Goal: Information Seeking & Learning: Check status

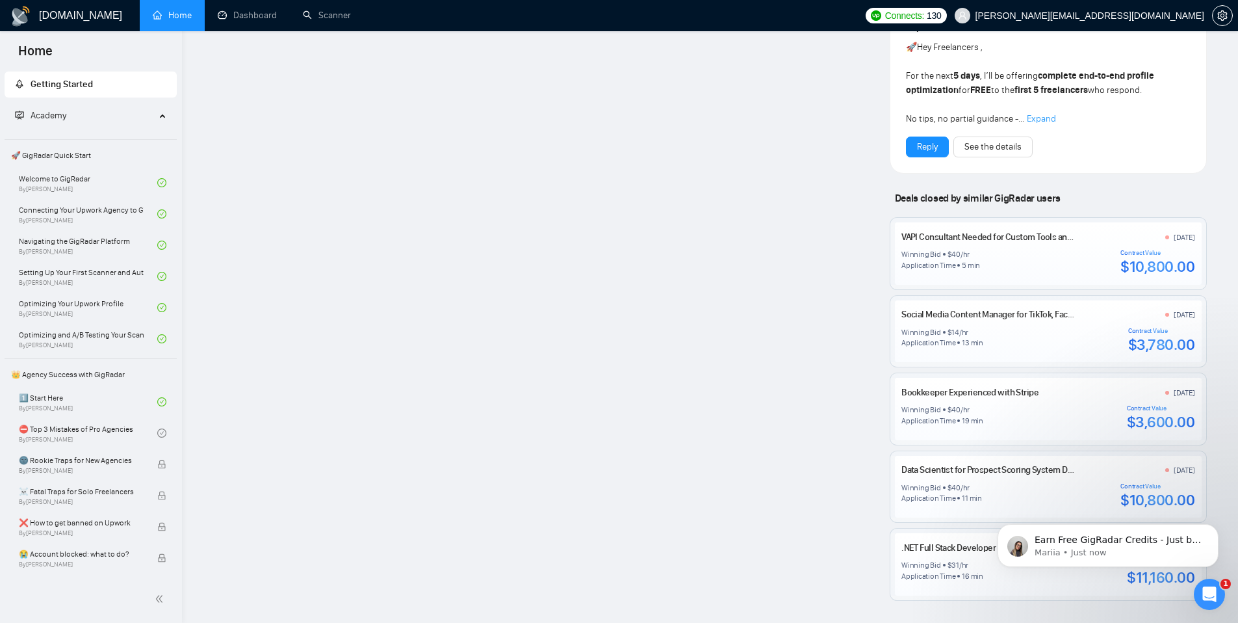
scroll to position [997, 0]
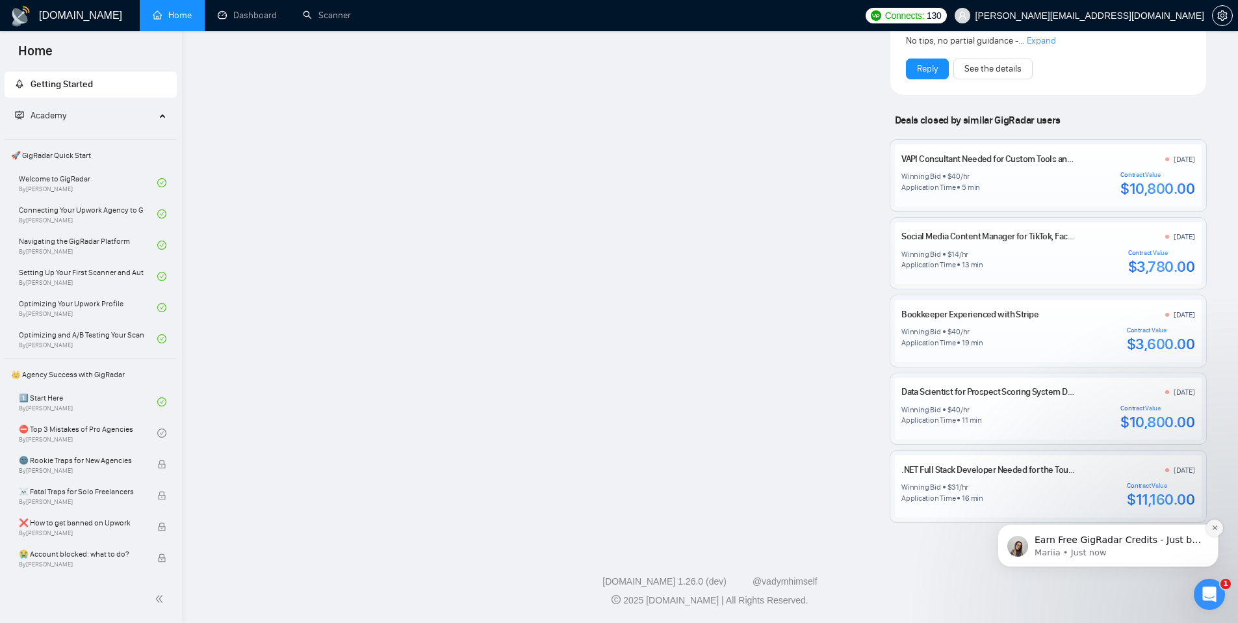
click at [1214, 526] on icon "Dismiss notification" at bounding box center [1215, 527] width 7 height 7
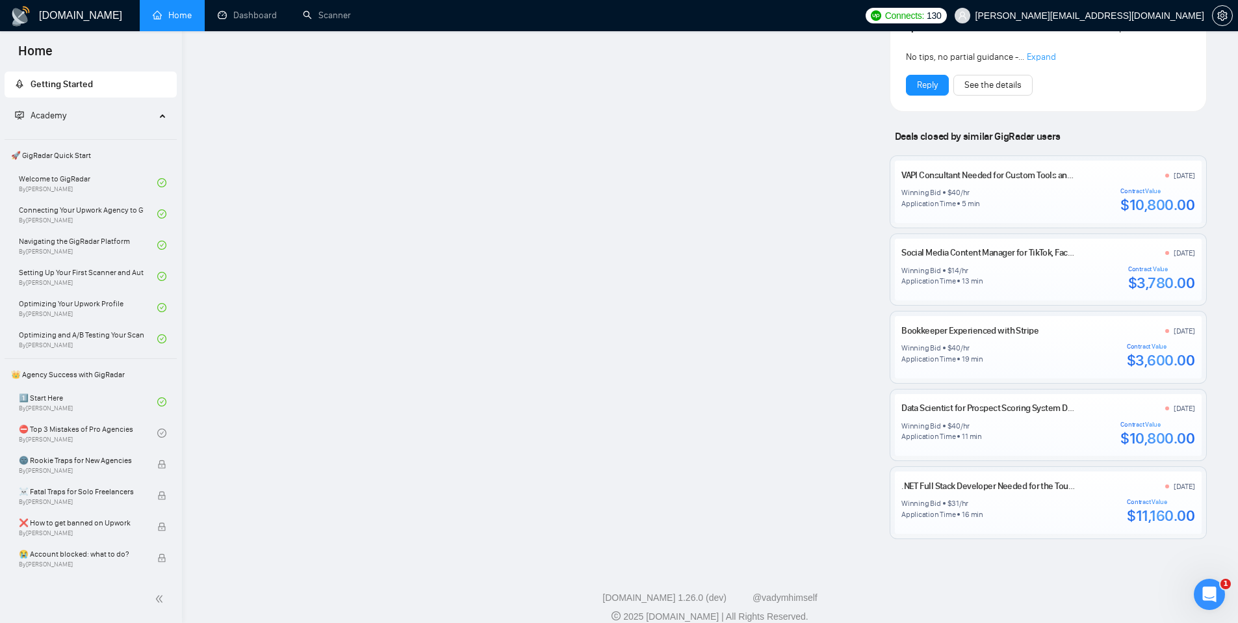
scroll to position [972, 0]
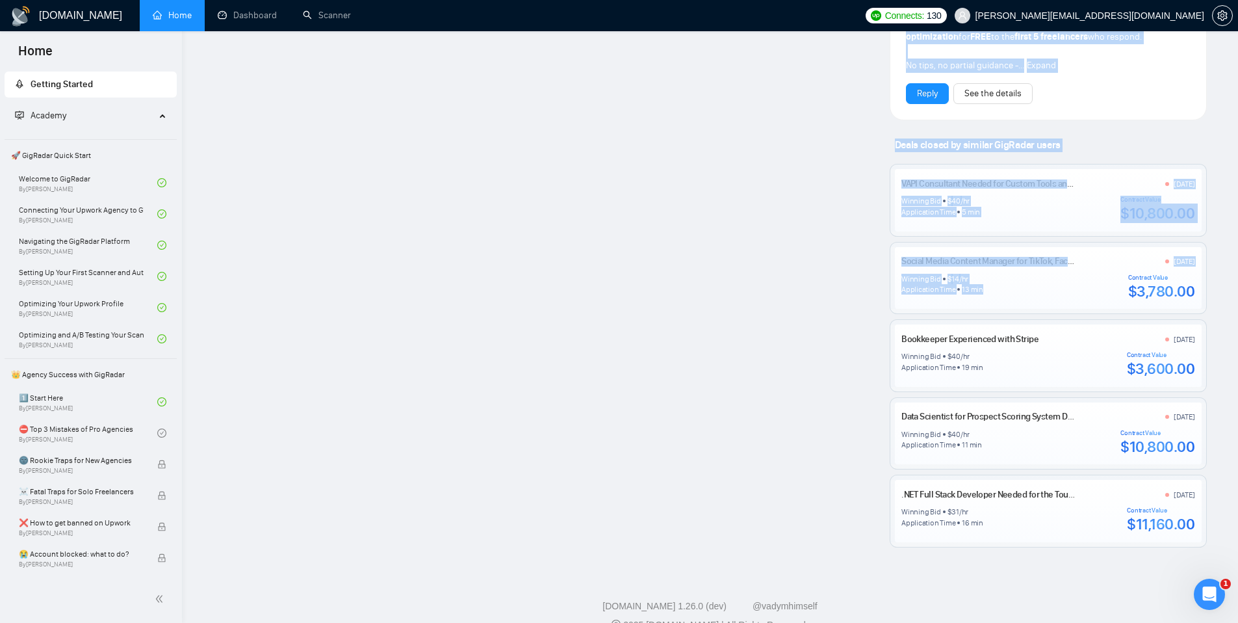
drag, startPoint x: 987, startPoint y: 288, endPoint x: 873, endPoint y: 276, distance: 114.4
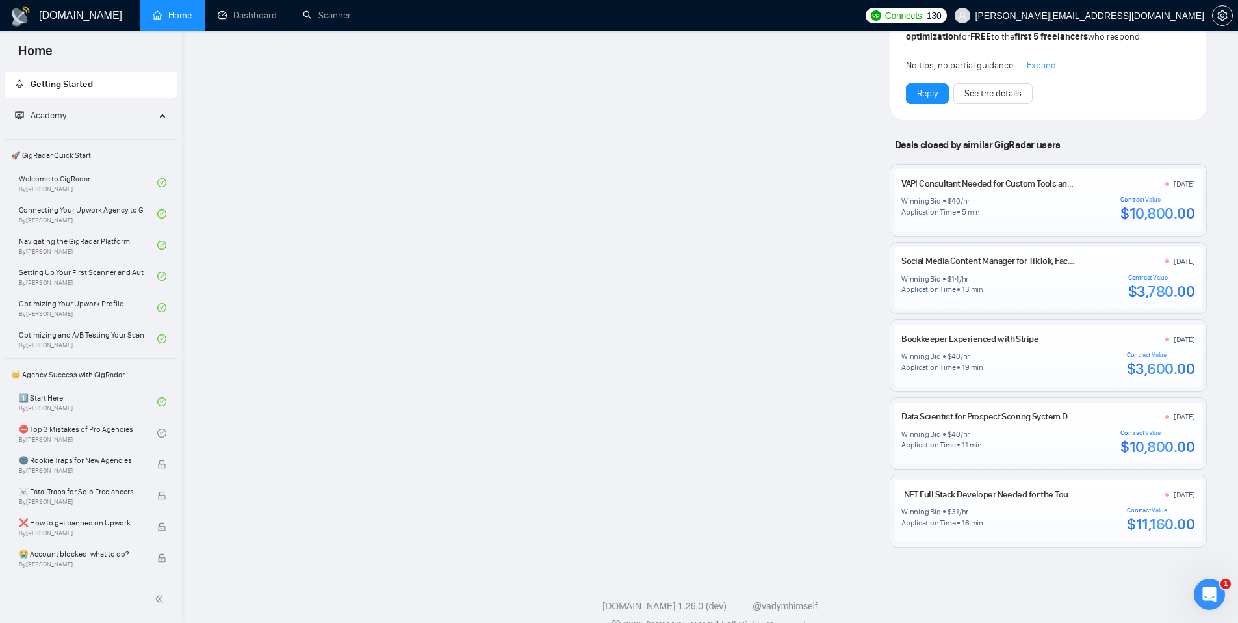
drag, startPoint x: 986, startPoint y: 295, endPoint x: 998, endPoint y: 296, distance: 11.7
click at [986, 295] on div "Winning Bid $ 14 /hr Application Time 13 min Contract Value $3,780.00" at bounding box center [1048, 287] width 293 height 27
click at [1020, 341] on link "Bookkeeper Experienced with Stripe" at bounding box center [970, 339] width 137 height 11
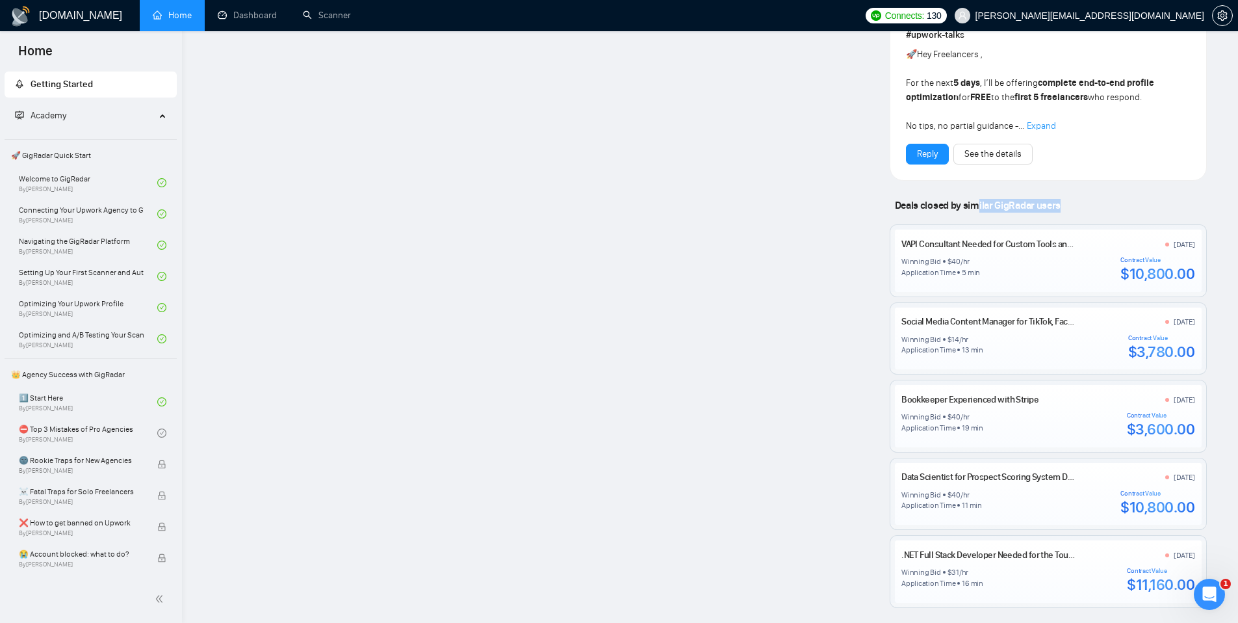
drag, startPoint x: 995, startPoint y: 213, endPoint x: 1082, endPoint y: 215, distance: 86.5
click at [1082, 216] on div "Deals closed by similar GigRadar users VAPI Consultant Needed for Custom Tools …" at bounding box center [1048, 403] width 317 height 409
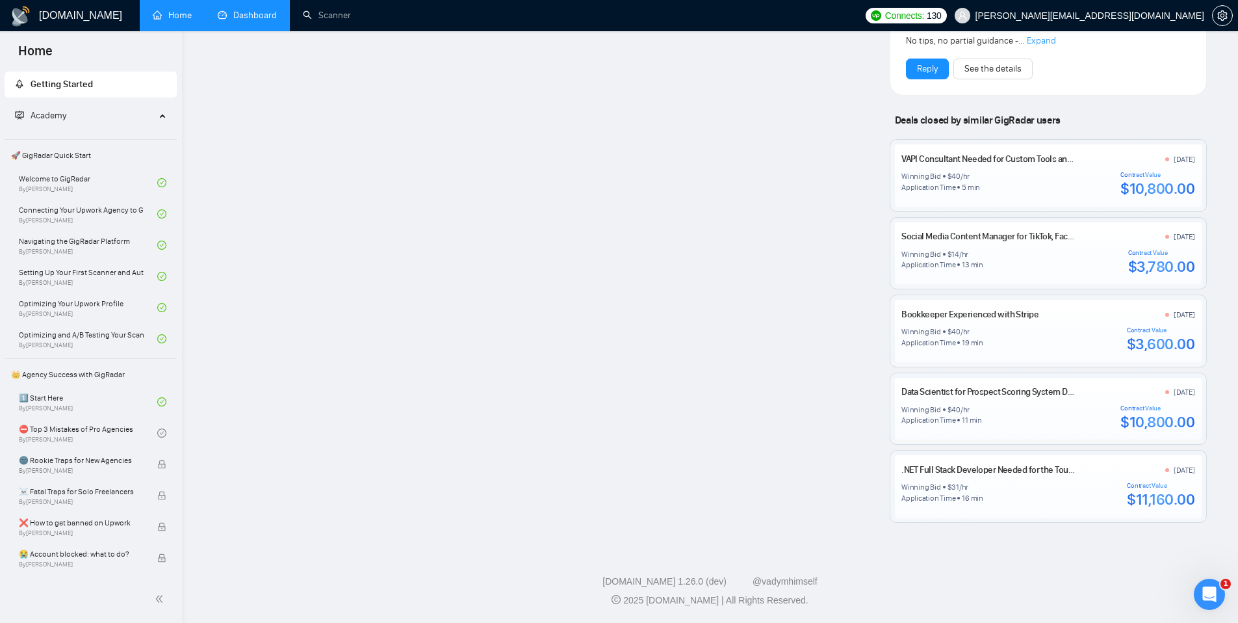
click at [255, 16] on link "Dashboard" at bounding box center [247, 15] width 59 height 11
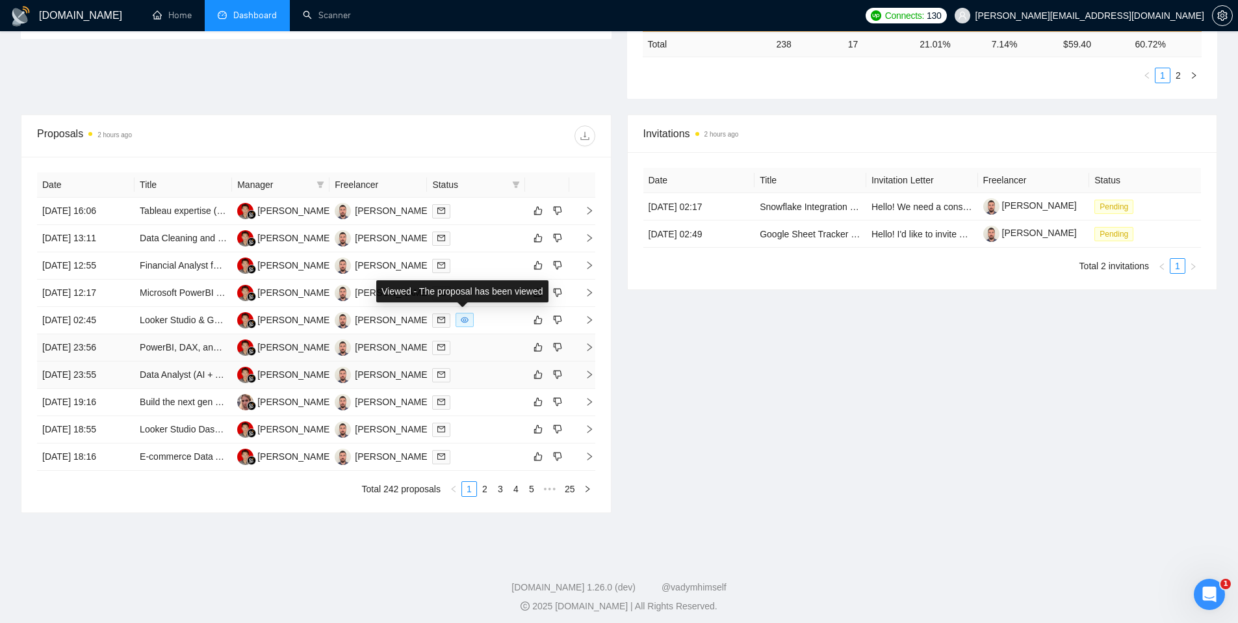
scroll to position [427, 0]
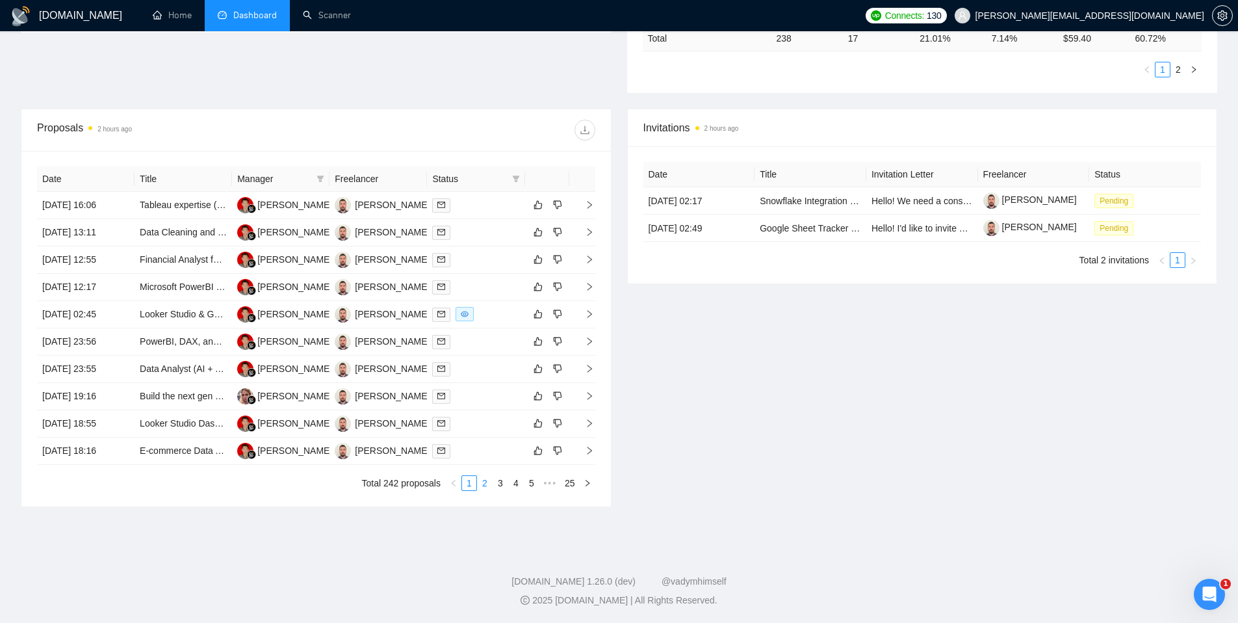
click at [486, 483] on link "2" at bounding box center [485, 483] width 14 height 14
click at [504, 483] on link "3" at bounding box center [500, 483] width 14 height 14
click at [510, 483] on link "4" at bounding box center [516, 483] width 14 height 14
click at [527, 482] on link "6" at bounding box center [532, 483] width 14 height 14
click at [486, 482] on link "5" at bounding box center [485, 483] width 14 height 14
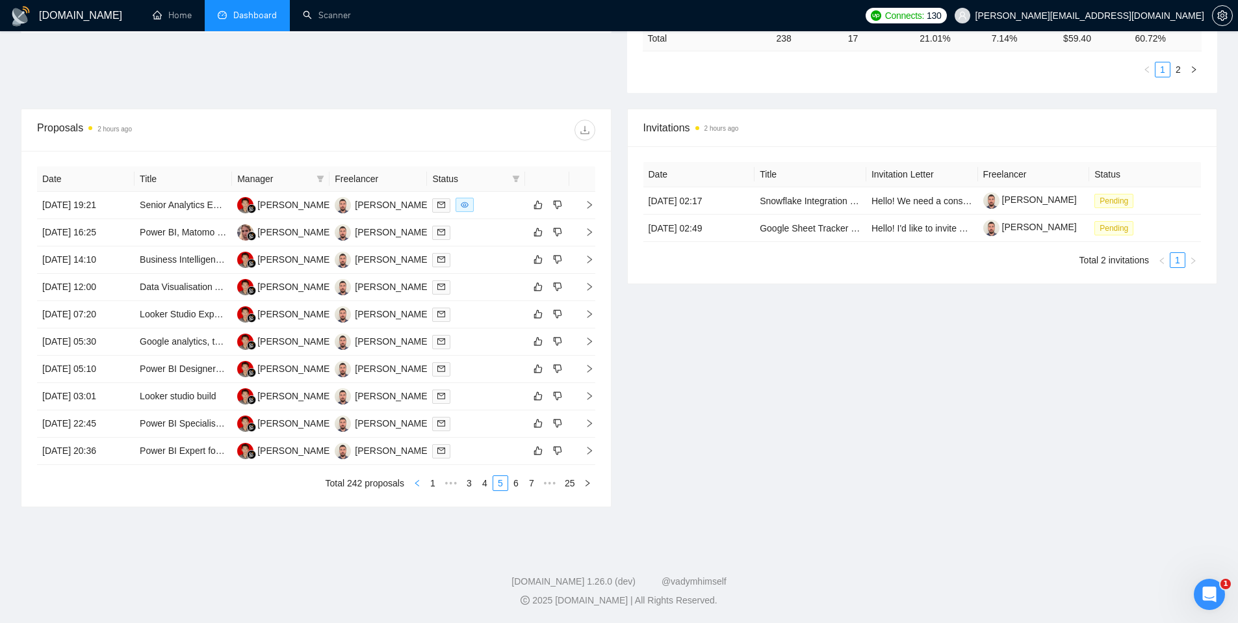
click at [420, 485] on button "button" at bounding box center [418, 483] width 16 height 16
click at [452, 484] on link "1" at bounding box center [454, 483] width 14 height 14
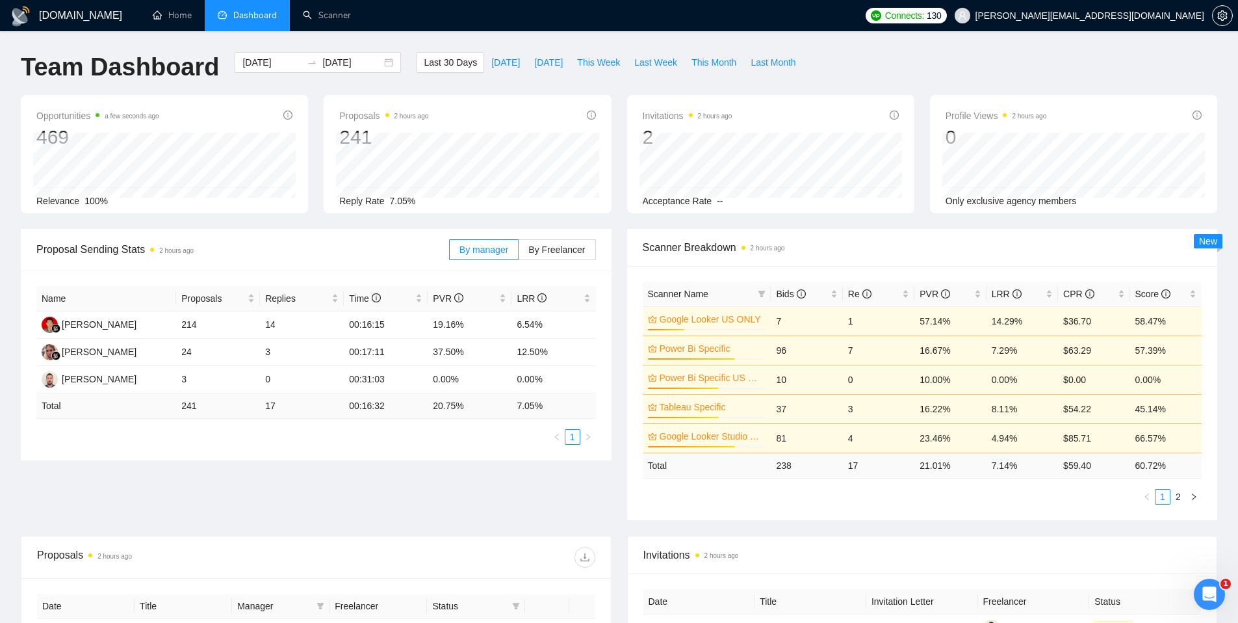
click at [917, 123] on div "Invitations 2 hours ago 2 Acceptance Rate --" at bounding box center [771, 154] width 303 height 118
drag, startPoint x: 432, startPoint y: 203, endPoint x: 378, endPoint y: 207, distance: 54.7
click at [378, 207] on div "Reply Rate 7.05%" at bounding box center [467, 201] width 256 height 14
click at [464, 208] on div "Proposals 2 hours ago 241 [DATE] Sent 3 Reply Rate 7.05%" at bounding box center [467, 154] width 287 height 118
drag, startPoint x: 410, startPoint y: 200, endPoint x: 388, endPoint y: 198, distance: 22.2
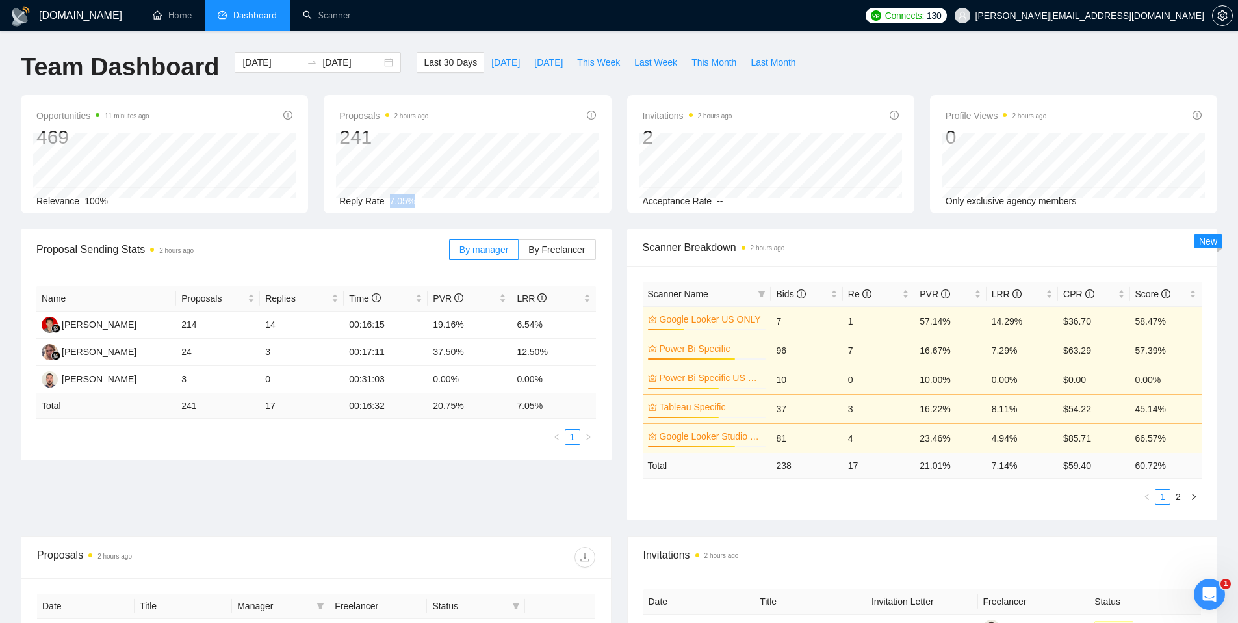
click at [388, 198] on div "Reply Rate 7.05%" at bounding box center [467, 201] width 256 height 14
click at [418, 231] on div "Proposal Sending Stats 2 hours ago" at bounding box center [242, 249] width 413 height 37
